Goal: Transaction & Acquisition: Purchase product/service

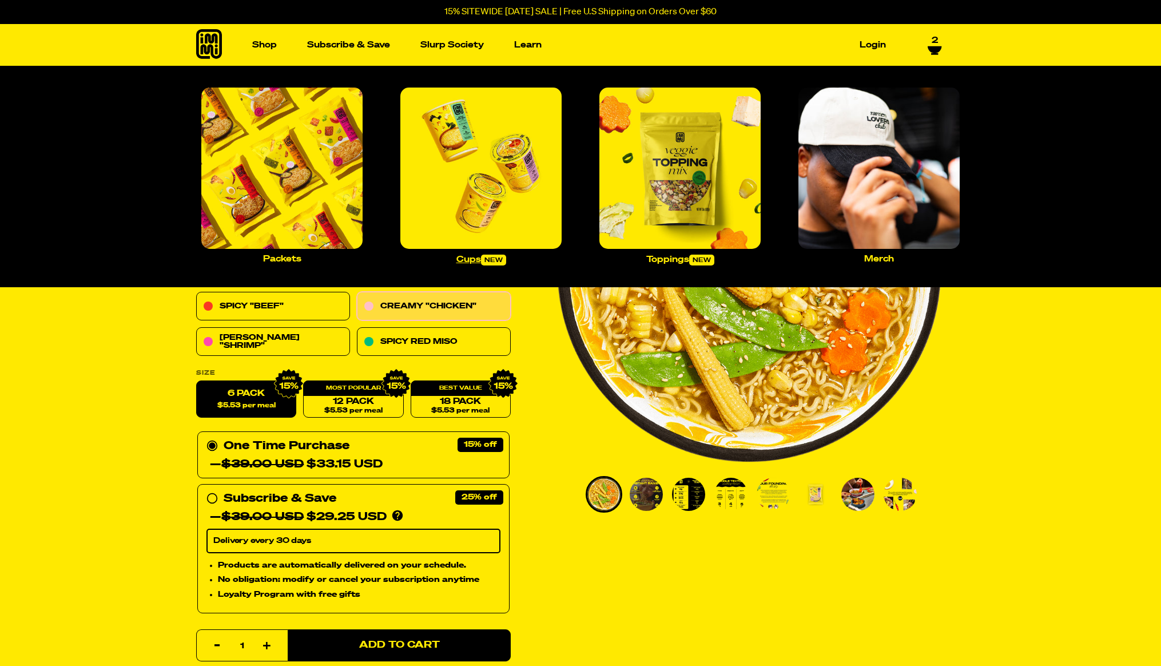
click at [479, 143] on img "Main navigation" at bounding box center [480, 168] width 161 height 161
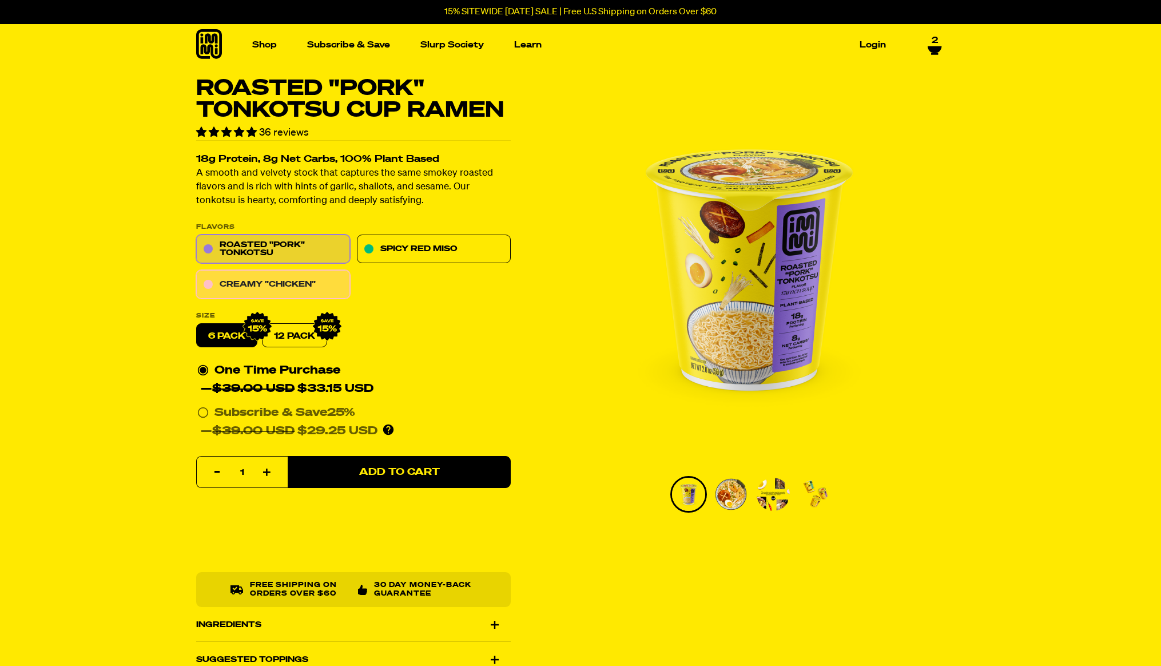
click at [324, 279] on link "Creamy "Chicken"" at bounding box center [273, 285] width 154 height 29
